Goal: Transaction & Acquisition: Purchase product/service

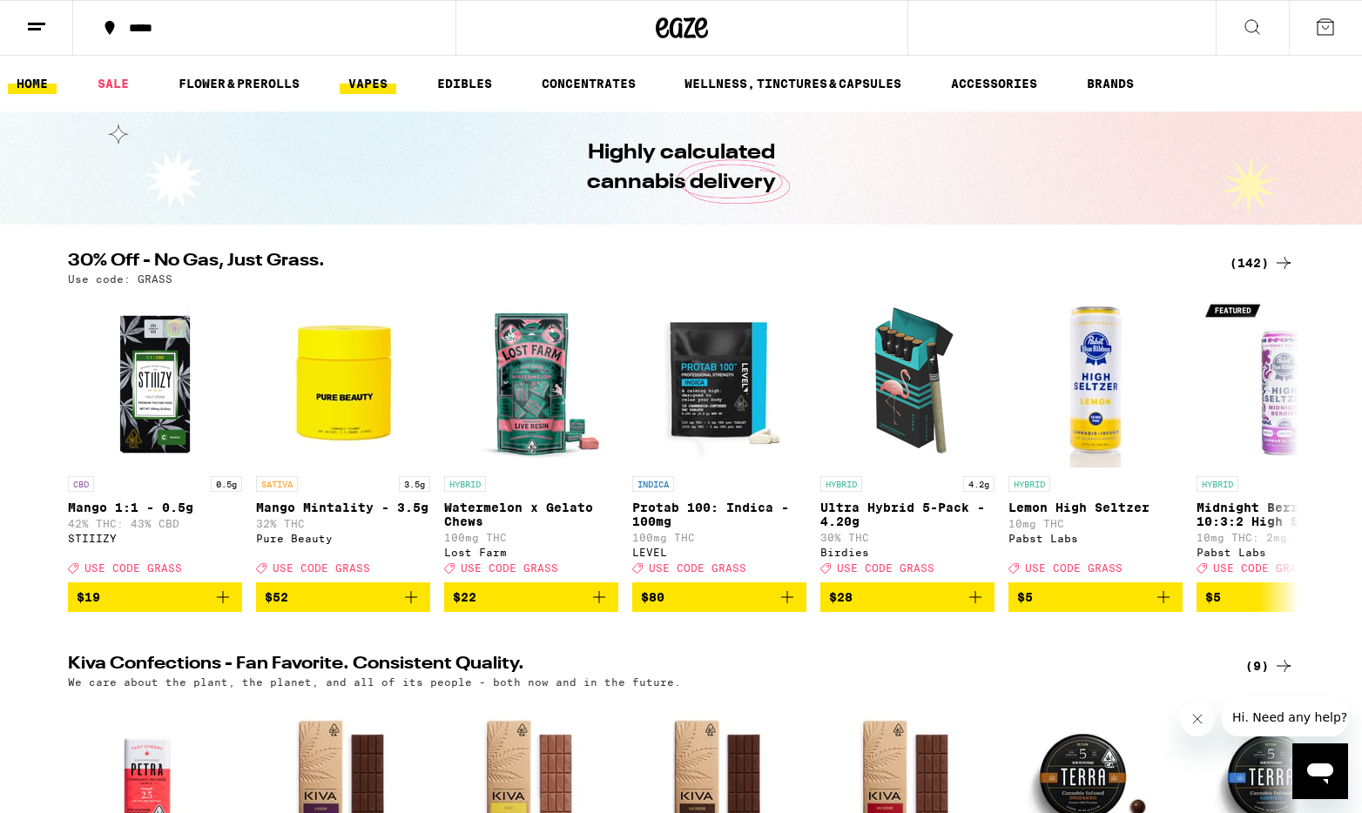
click at [378, 77] on link "VAPES" at bounding box center [368, 83] width 57 height 21
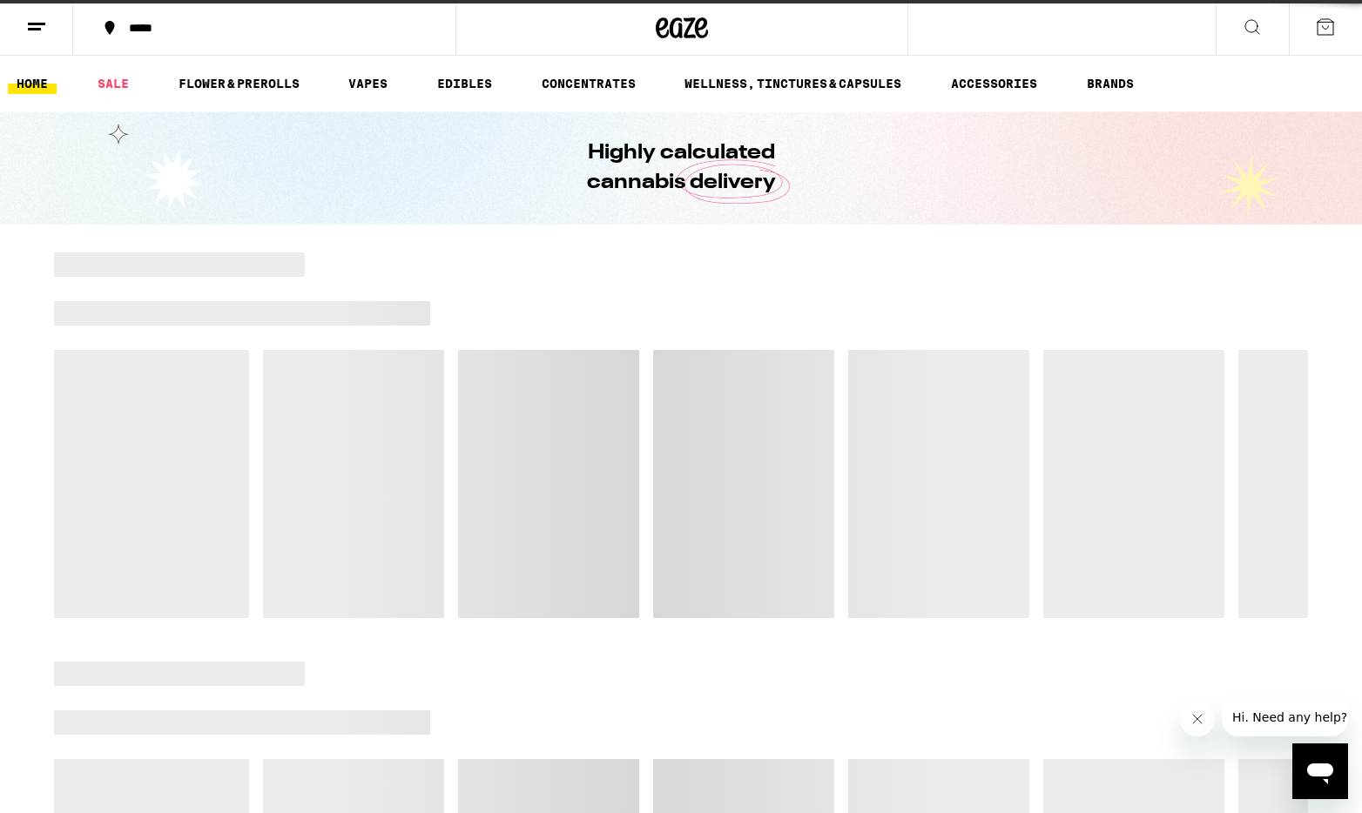
click at [692, 541] on div at bounding box center [681, 436] width 1254 height 366
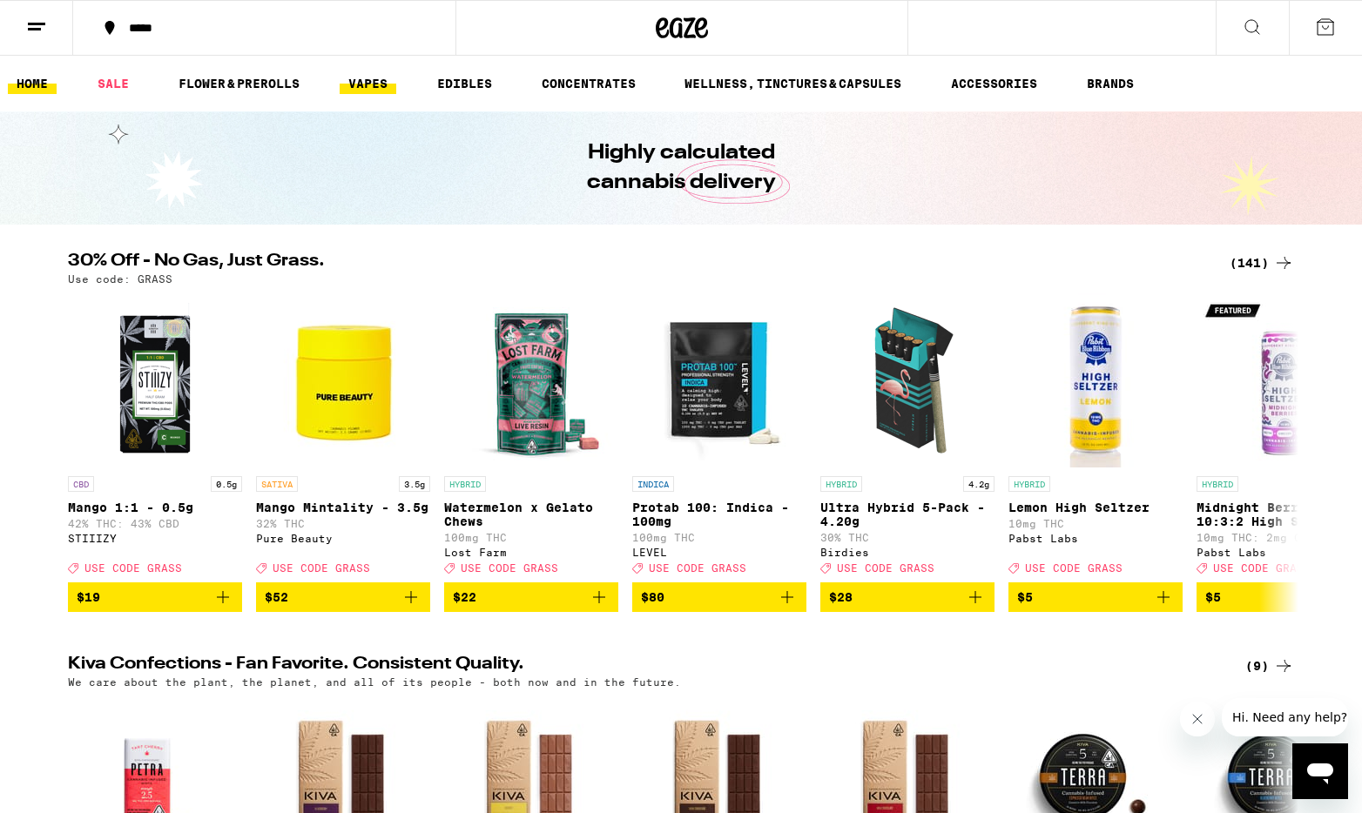
click at [367, 89] on link "VAPES" at bounding box center [368, 83] width 57 height 21
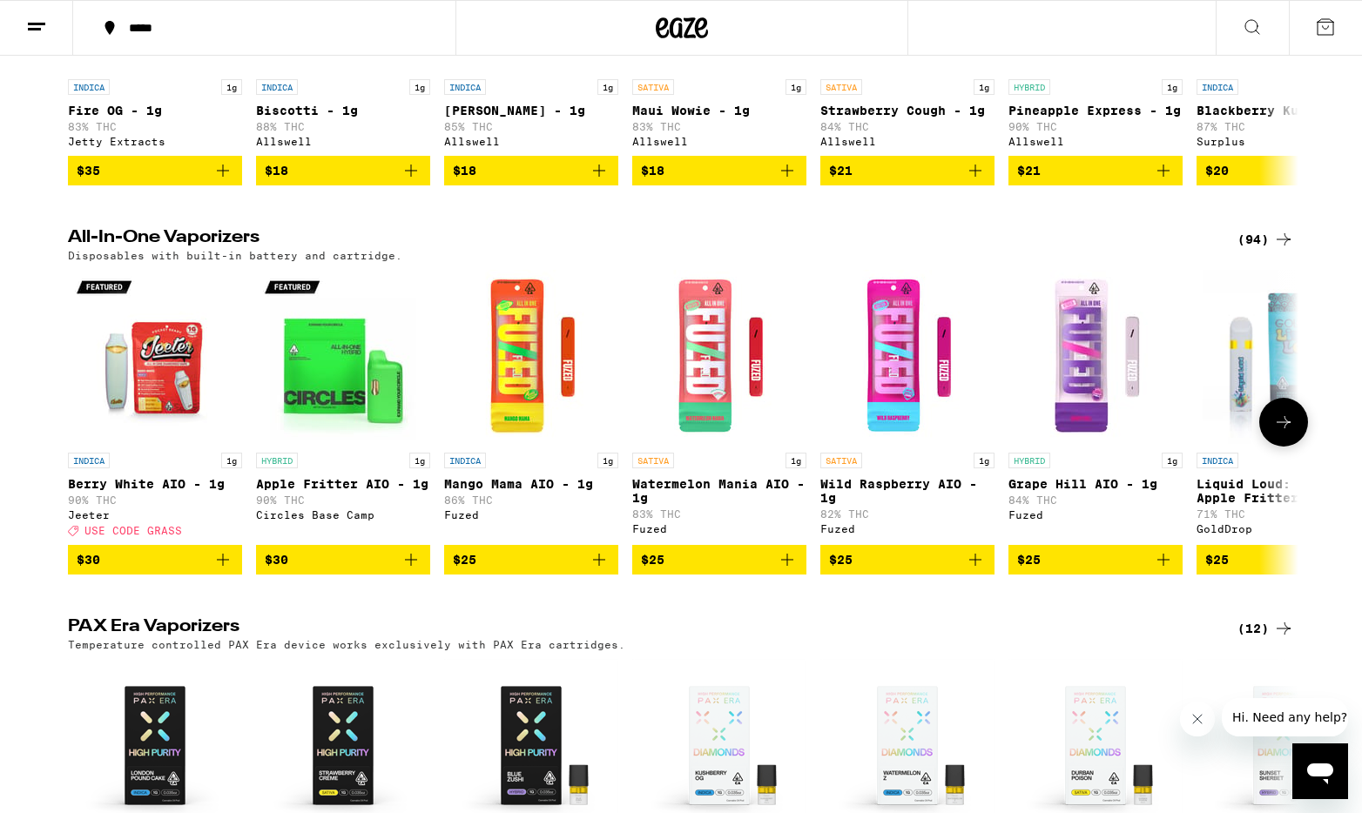
scroll to position [1163, 0]
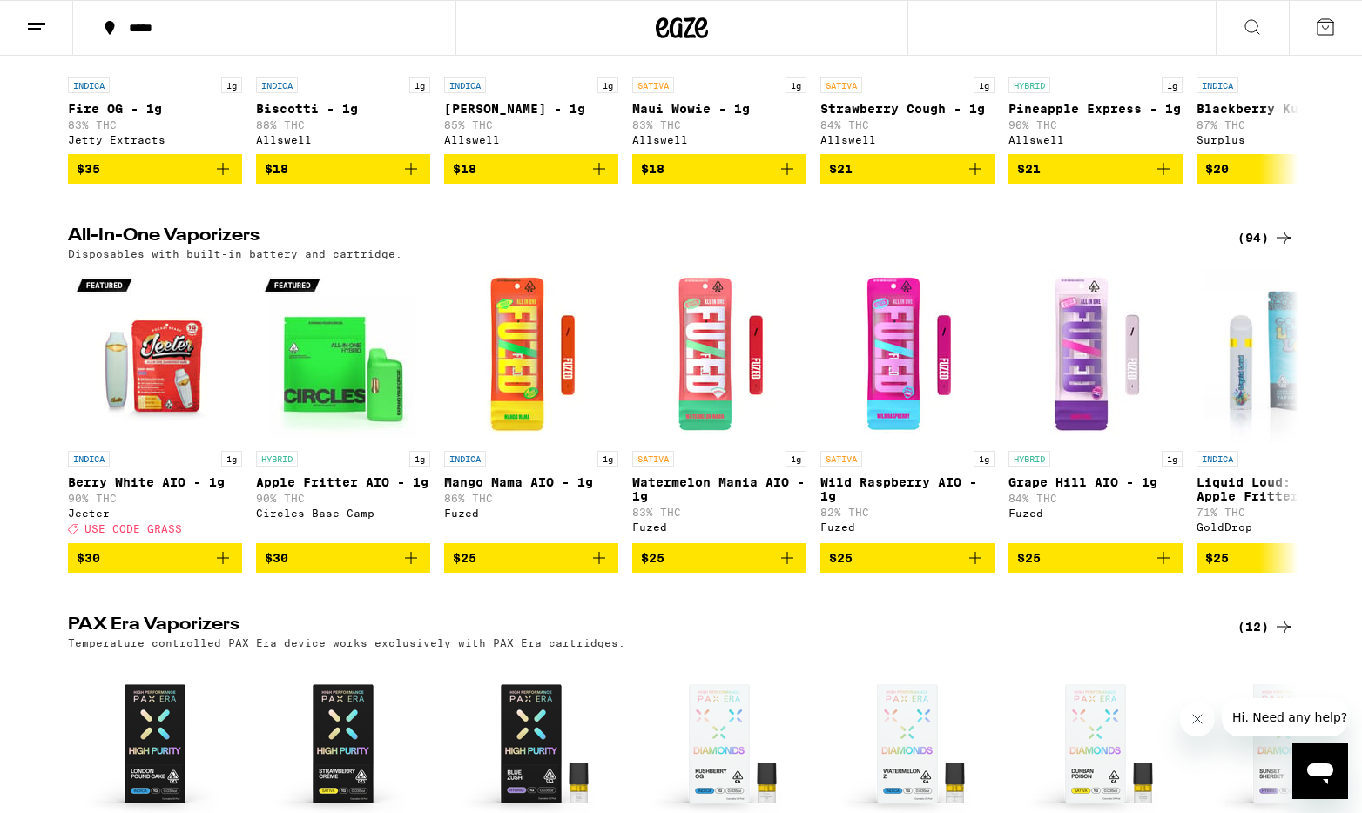
click at [1273, 248] on icon at bounding box center [1283, 237] width 21 height 21
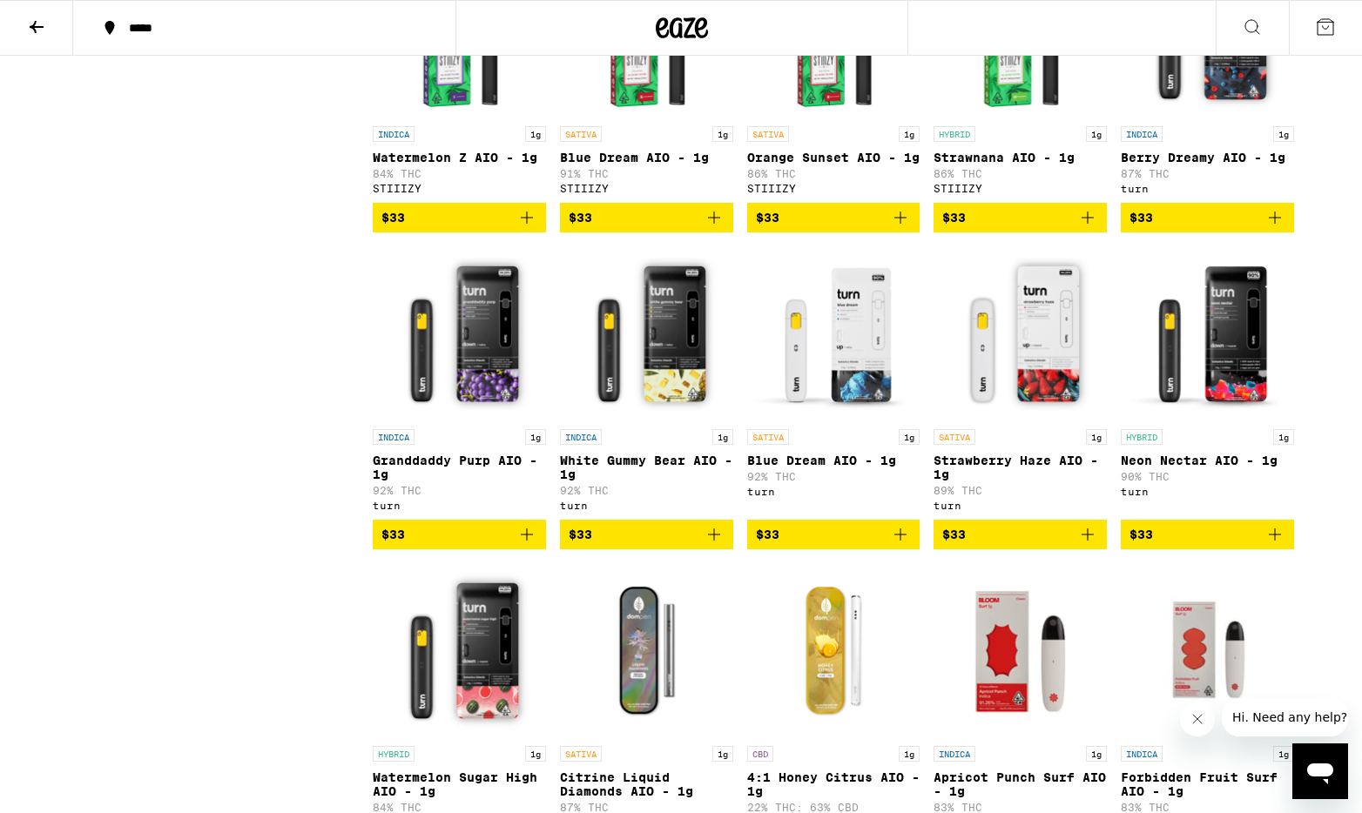
scroll to position [4110, 0]
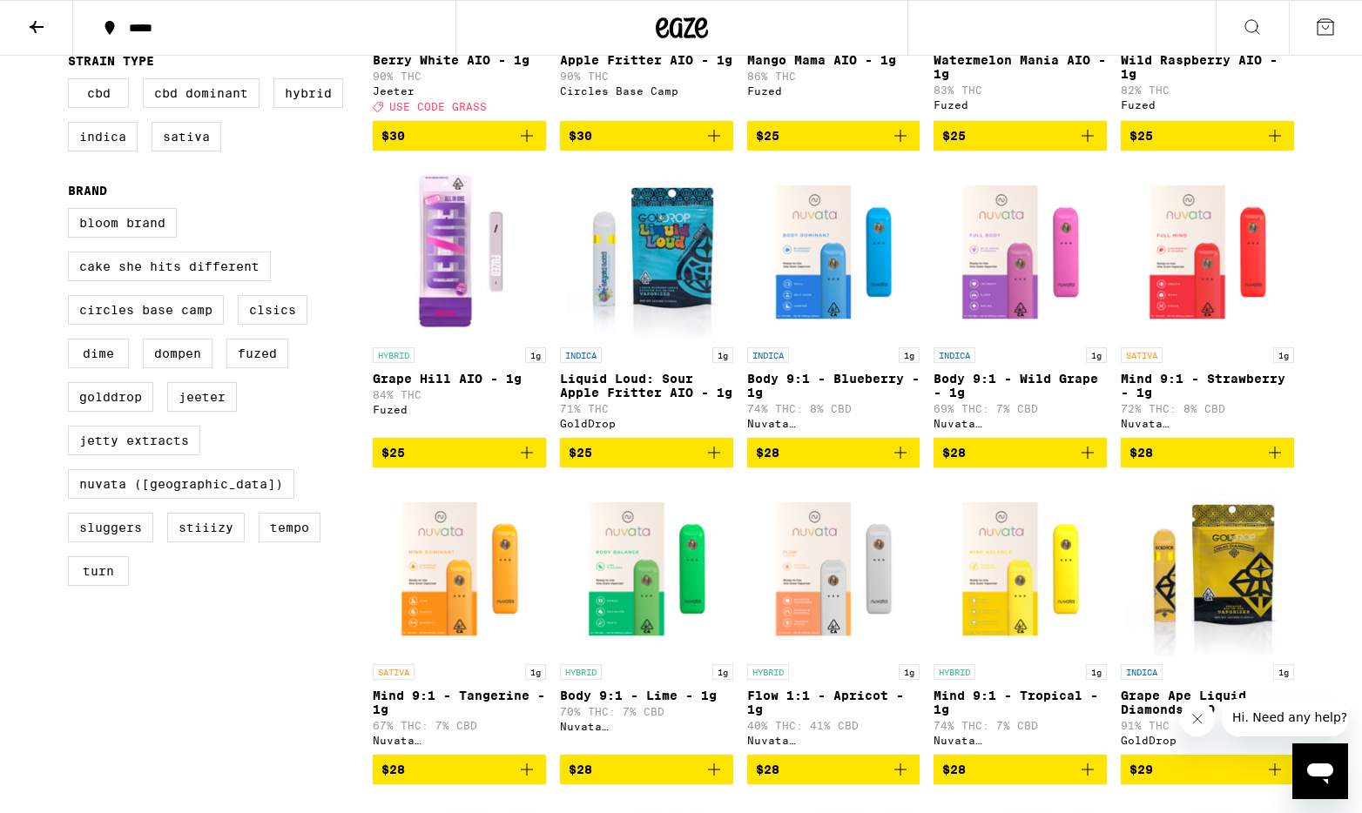
scroll to position [0, 0]
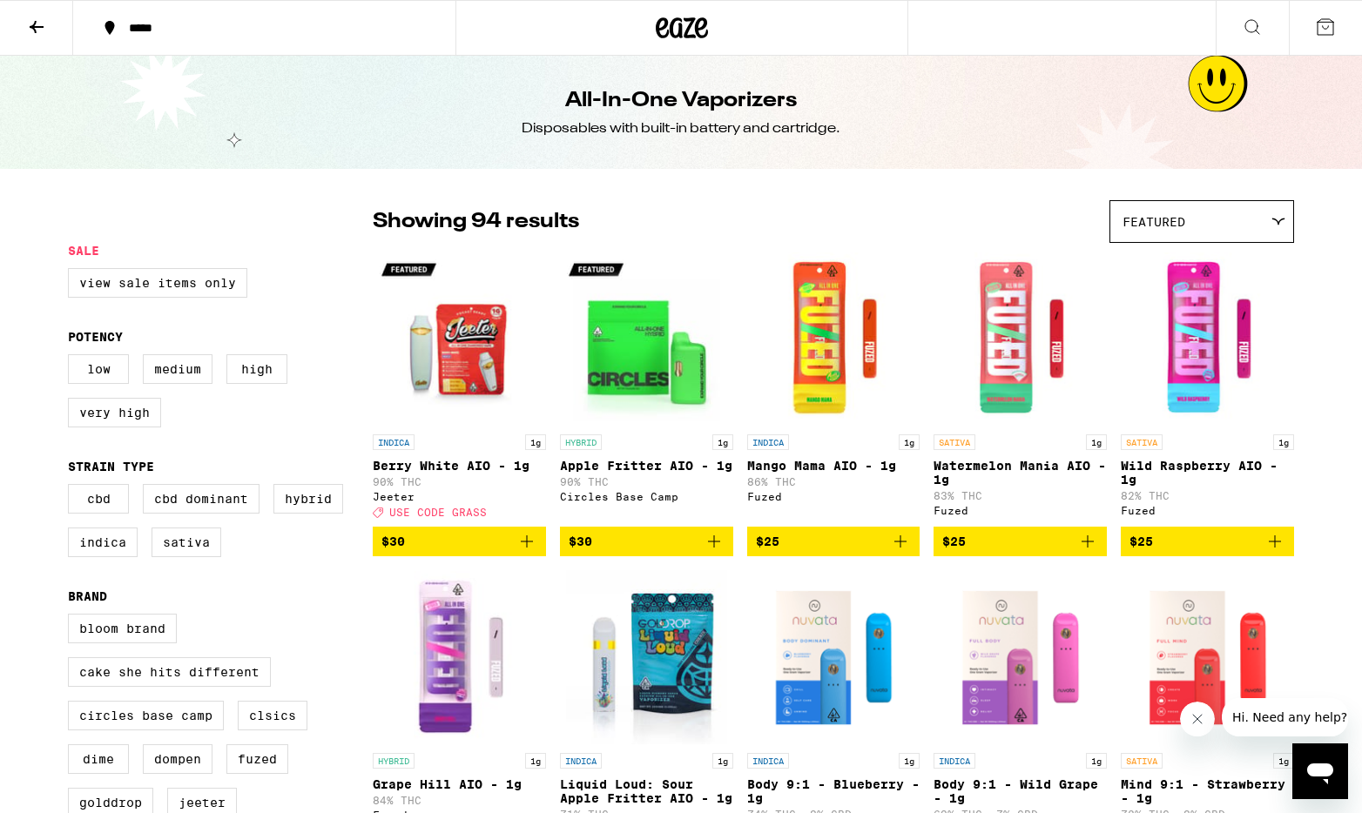
click at [41, 21] on icon at bounding box center [36, 27] width 21 height 21
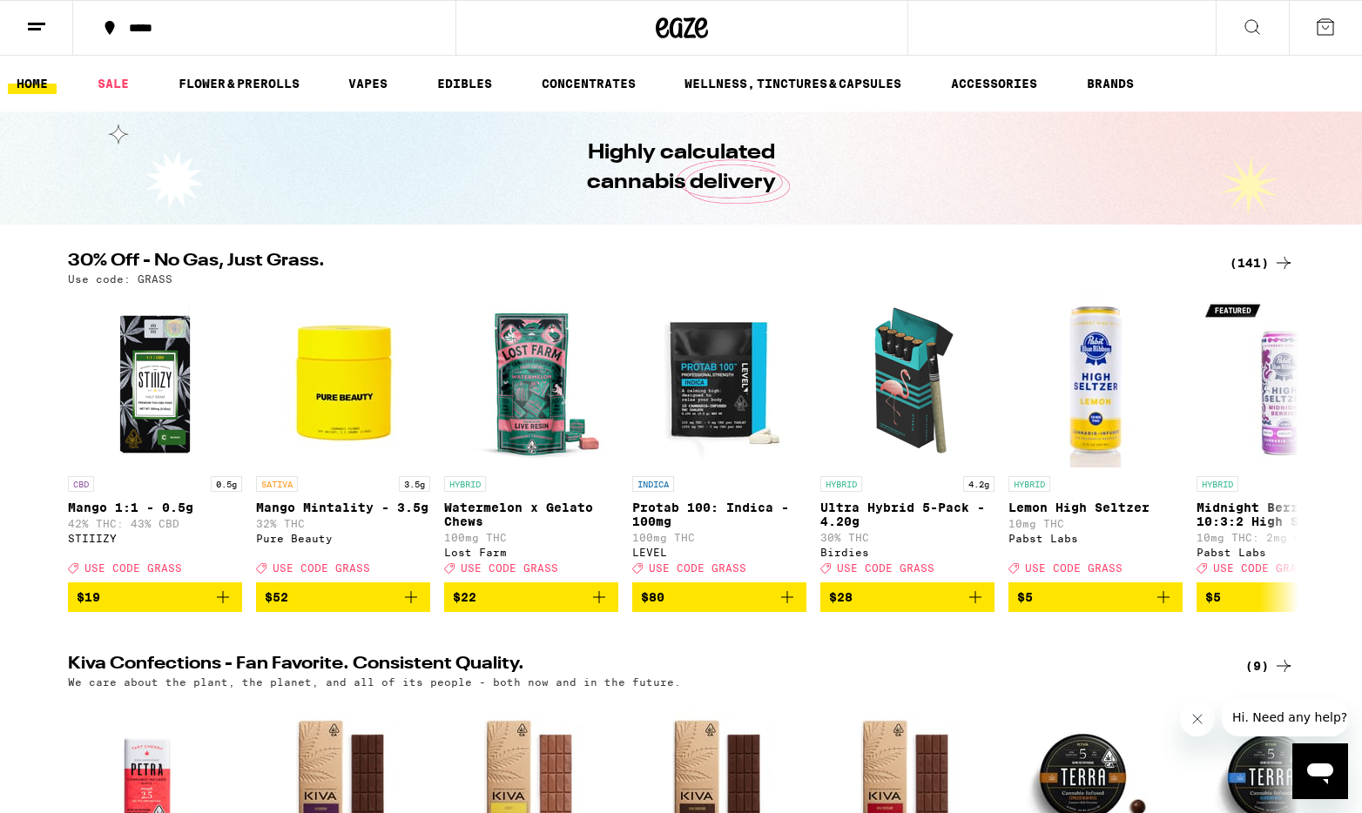
click at [1244, 24] on icon at bounding box center [1252, 27] width 21 height 21
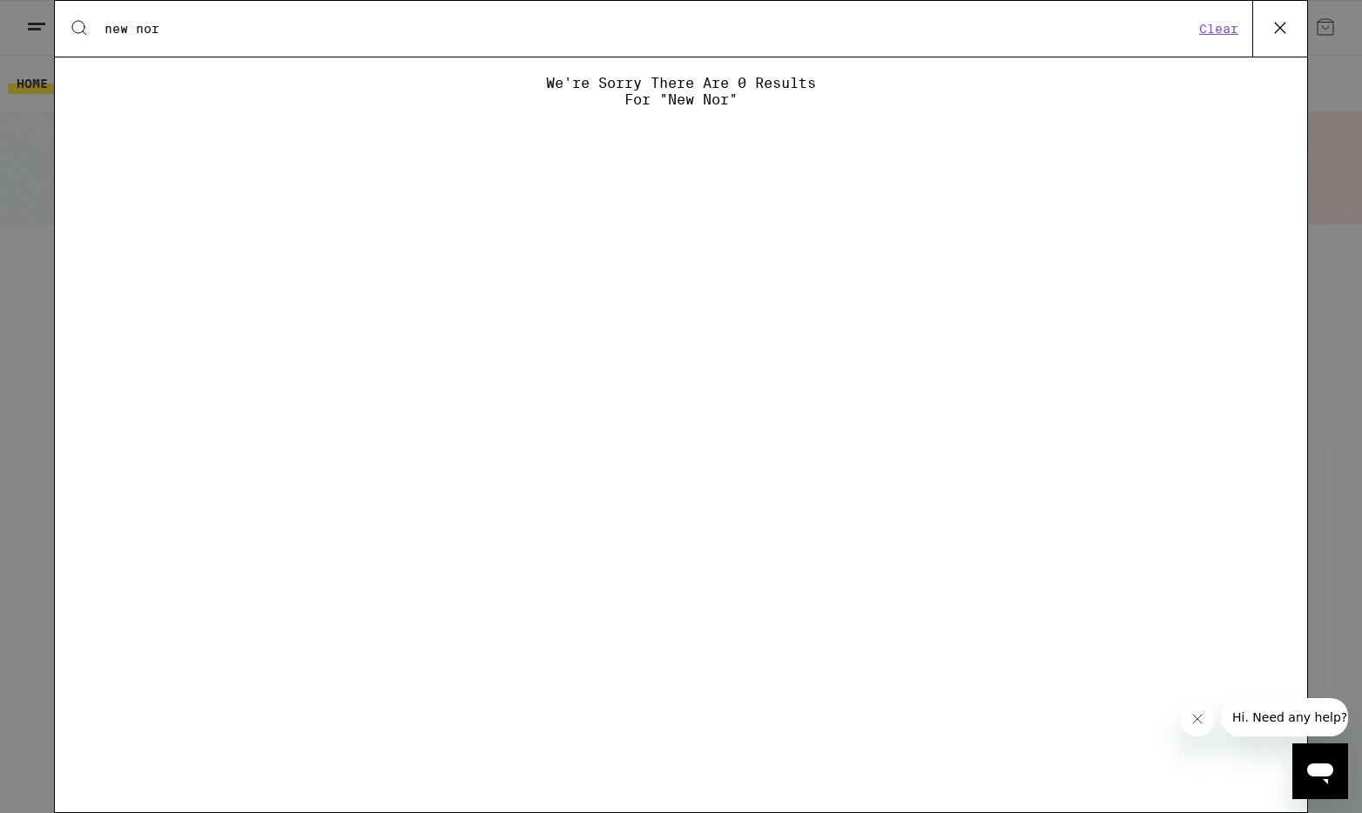
type input "new norm"
